Goal: Information Seeking & Learning: Find specific fact

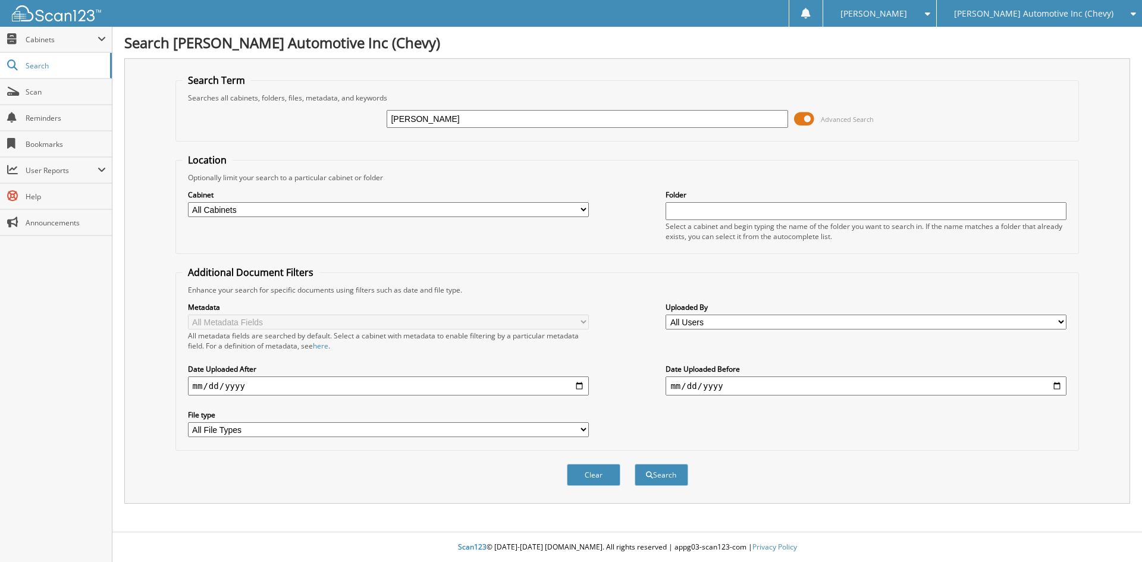
type input "[PERSON_NAME]"
click at [635, 464] on button "Search" at bounding box center [662, 475] width 54 height 22
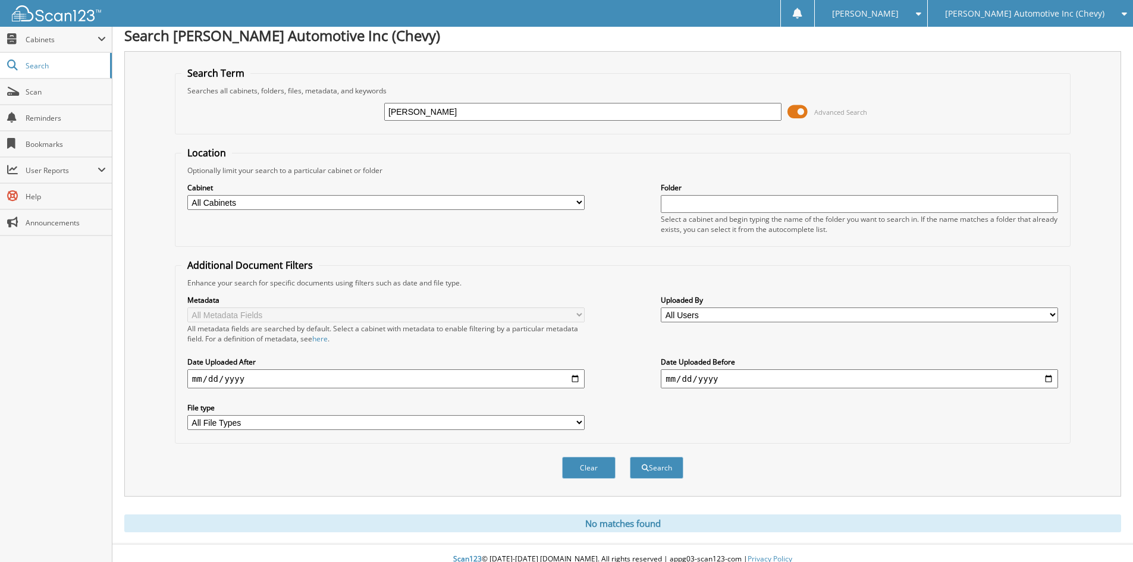
scroll to position [20, 0]
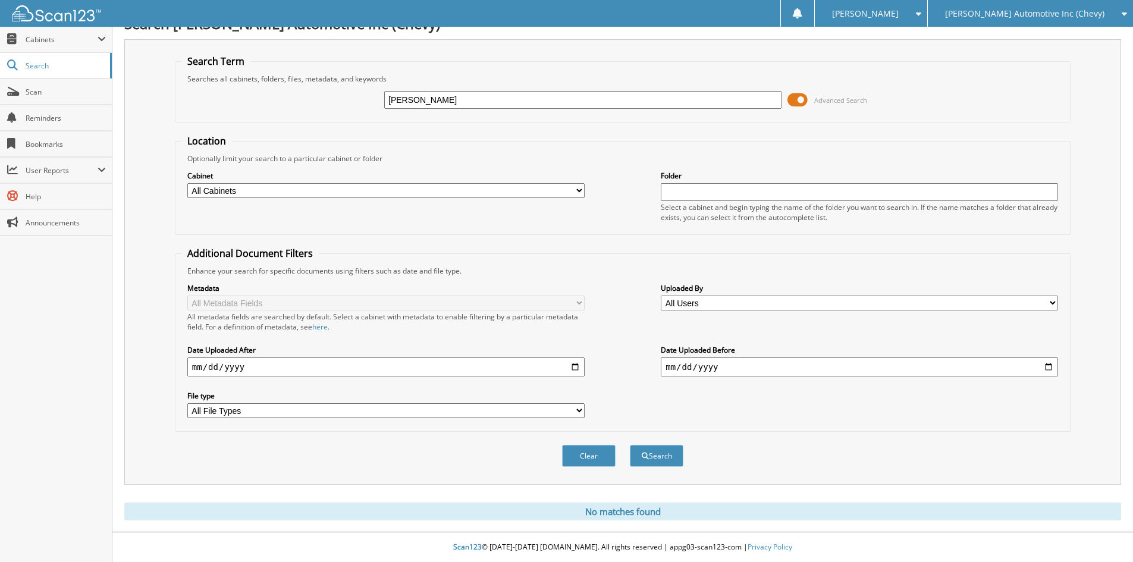
drag, startPoint x: 428, startPoint y: 96, endPoint x: 366, endPoint y: 99, distance: 61.9
click at [366, 99] on div "archacki Advanced Search" at bounding box center [622, 100] width 883 height 32
type input "[PERSON_NAME]"
click at [630, 445] on button "Search" at bounding box center [657, 456] width 54 height 22
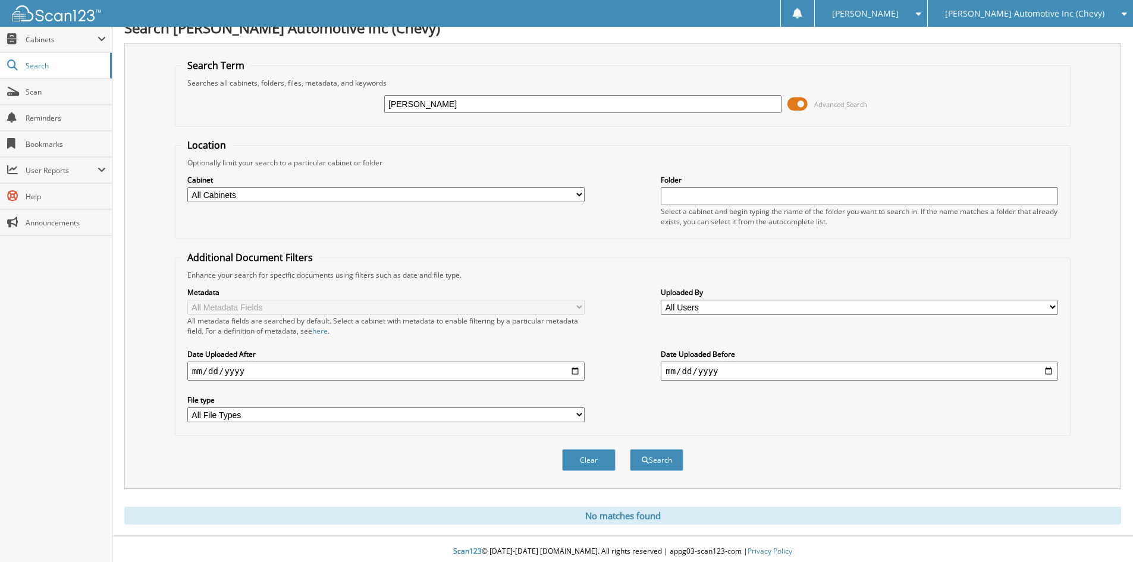
scroll to position [20, 0]
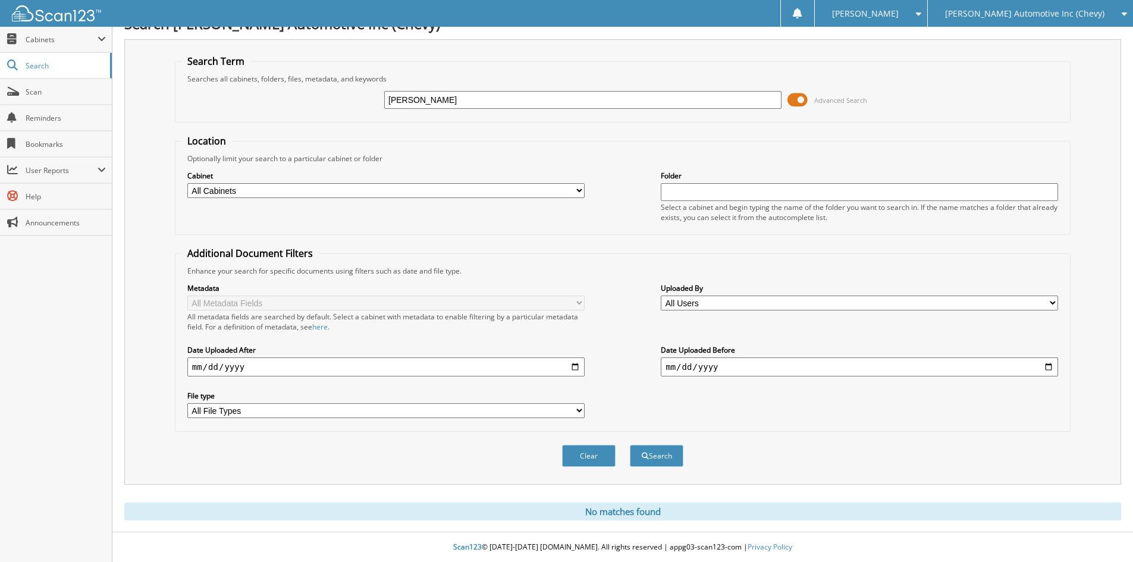
click at [1005, 20] on div "[PERSON_NAME] Automotive Inc (Chevy)" at bounding box center [1030, 13] width 193 height 27
click at [1005, 37] on link "[PERSON_NAME] Motors (Ford)" at bounding box center [1030, 37] width 205 height 21
